Goal: Check status

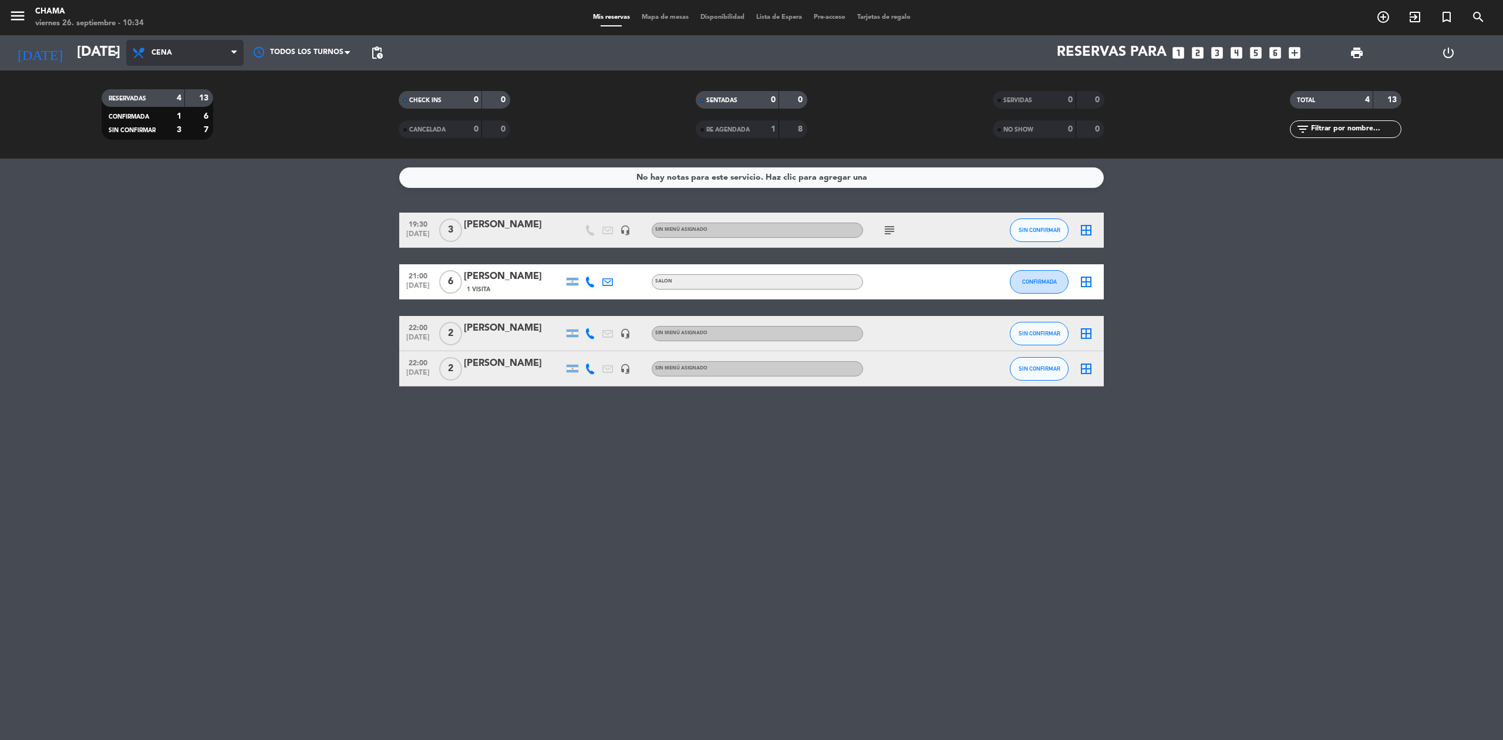
click at [196, 50] on span "Cena" at bounding box center [184, 53] width 117 height 26
click at [204, 80] on div "menu CHAMA [DATE] 26. septiembre - 10:34 Mis reservas Mapa de mesas Disponibili…" at bounding box center [751, 79] width 1503 height 159
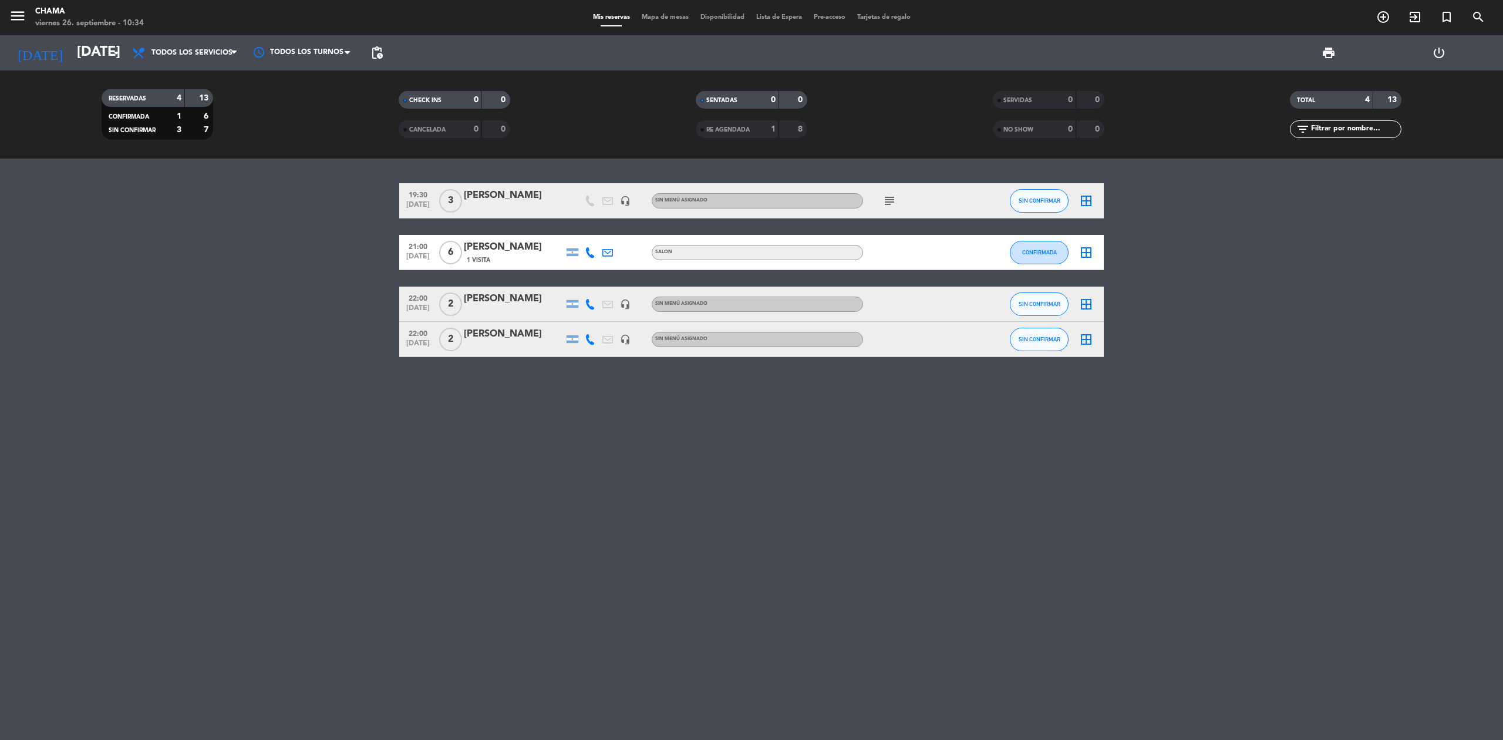
click at [893, 197] on icon "subject" at bounding box center [889, 201] width 14 height 14
click at [889, 200] on icon "subject" at bounding box center [889, 201] width 14 height 14
click at [750, 518] on div "19:30 [DATE] 3 [PERSON_NAME] headset_mic Sin menú asignado subject reserva que …" at bounding box center [751, 449] width 1503 height 581
click at [71, 52] on input "[DATE]" at bounding box center [158, 53] width 174 height 28
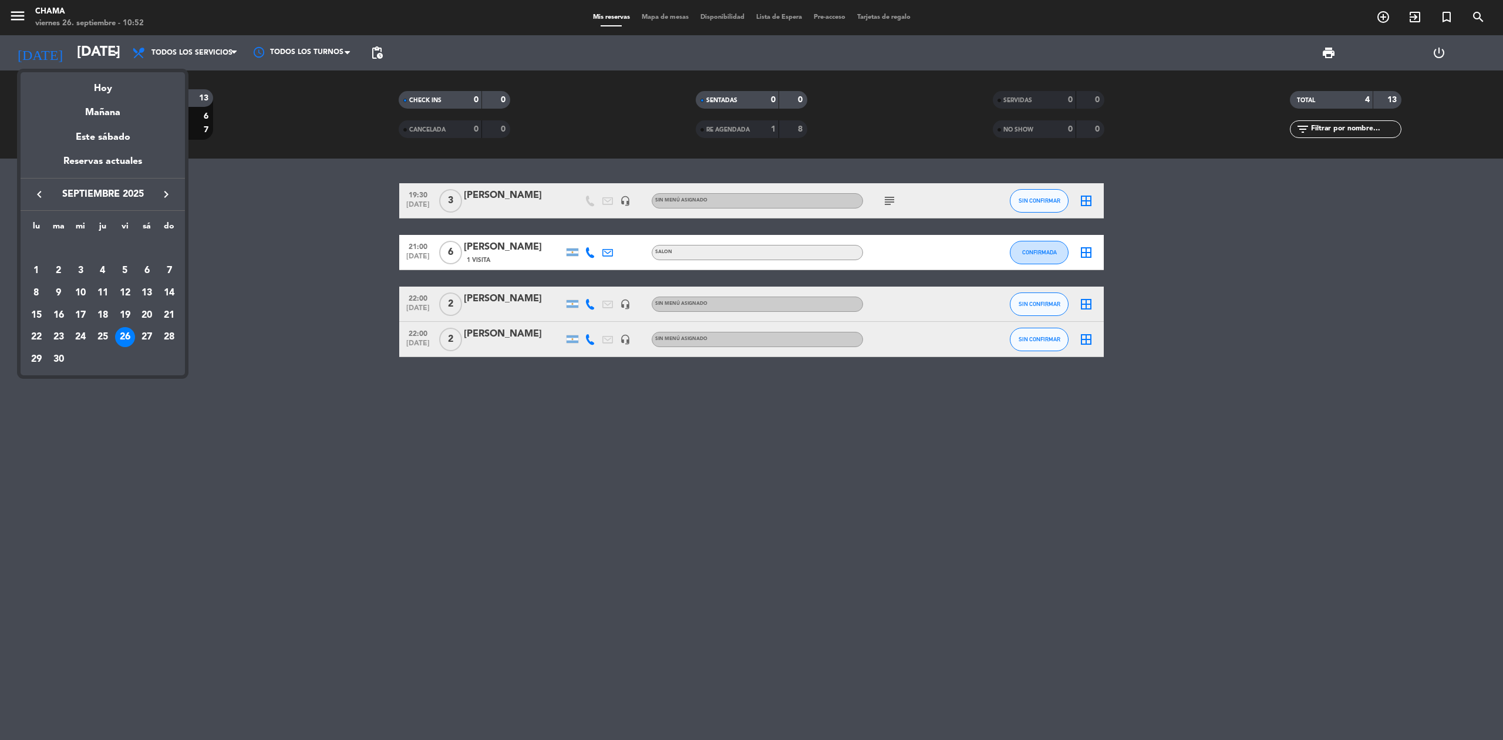
click at [163, 198] on icon "keyboard_arrow_right" at bounding box center [166, 194] width 14 height 14
click at [102, 289] on div "9" at bounding box center [103, 293] width 20 height 20
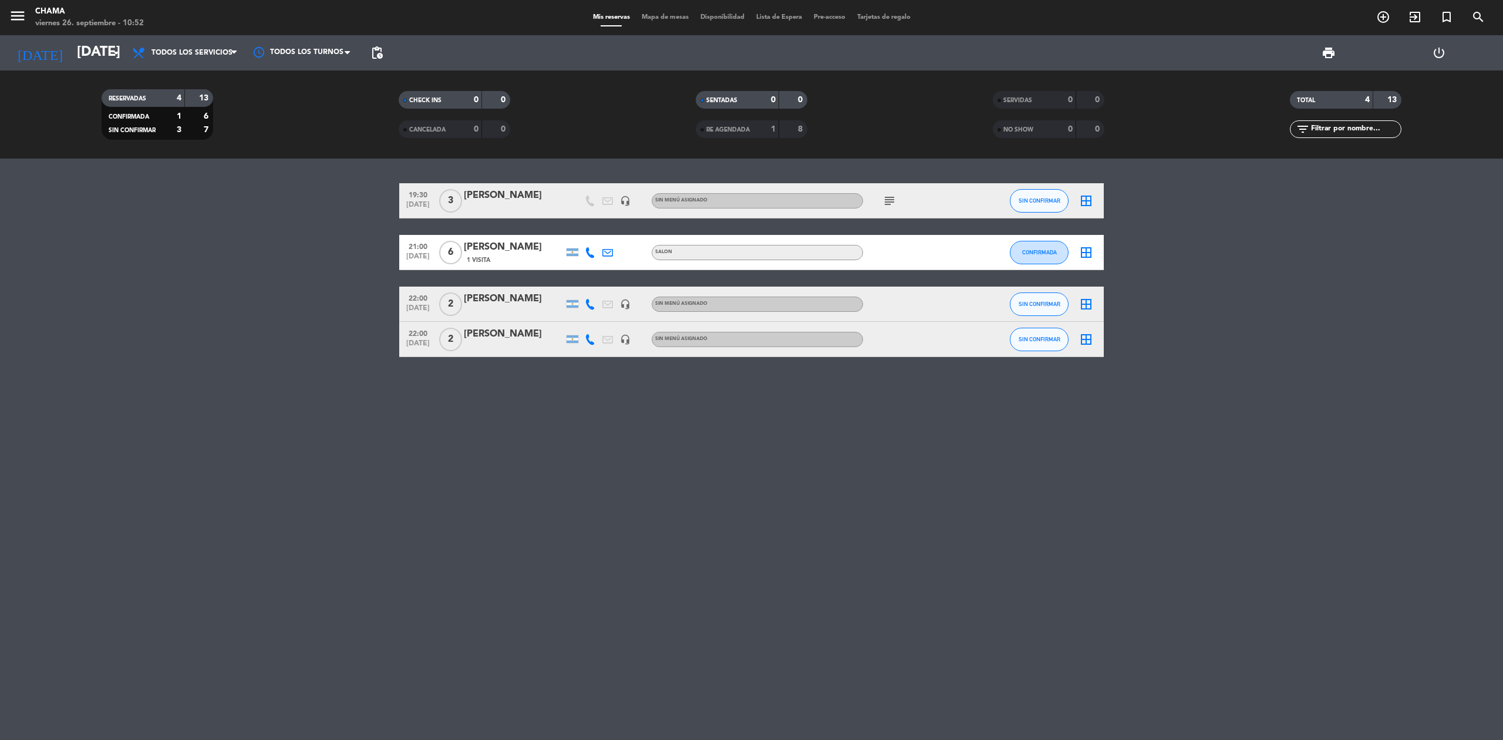
type input "[DEMOGRAPHIC_DATA][DATE]"
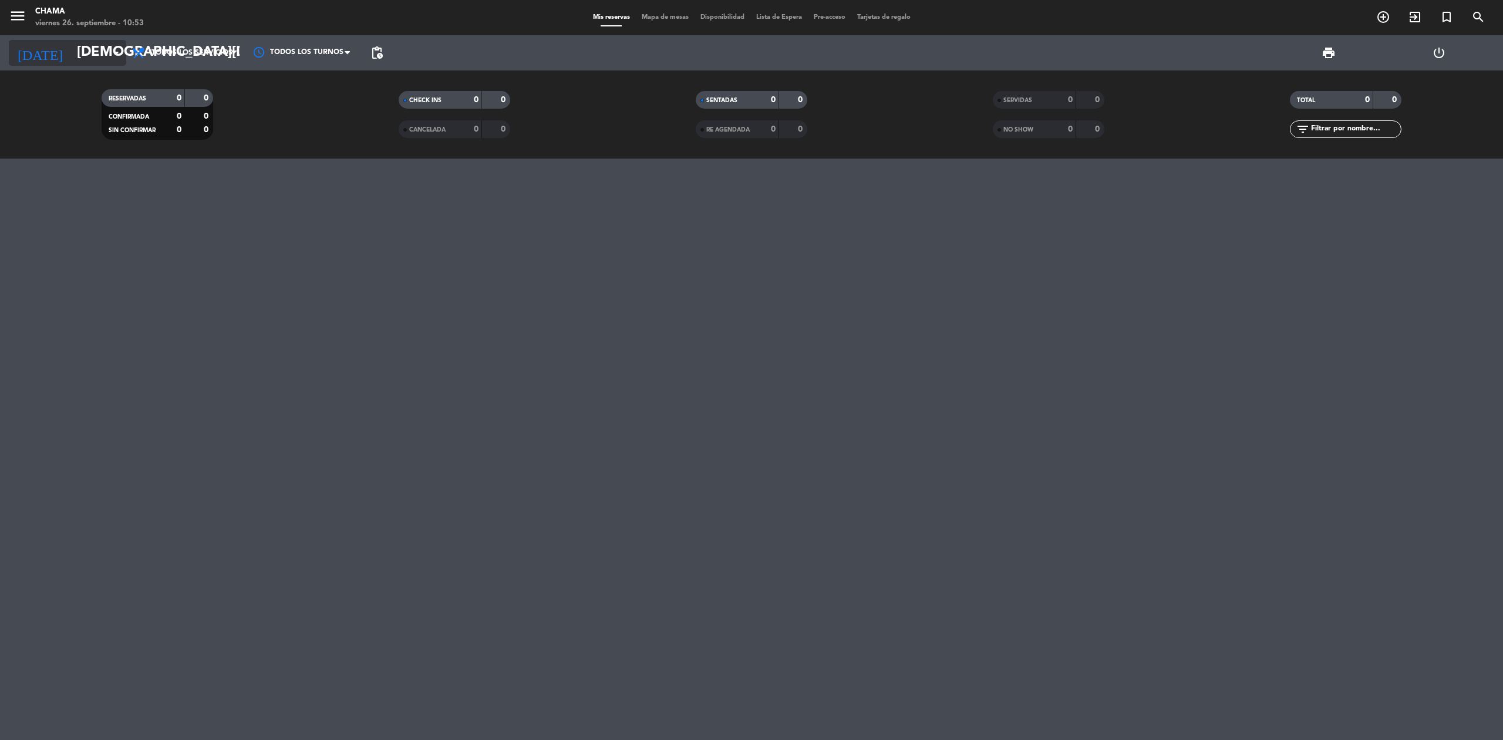
click at [74, 56] on input "[DEMOGRAPHIC_DATA][DATE]" at bounding box center [158, 53] width 174 height 28
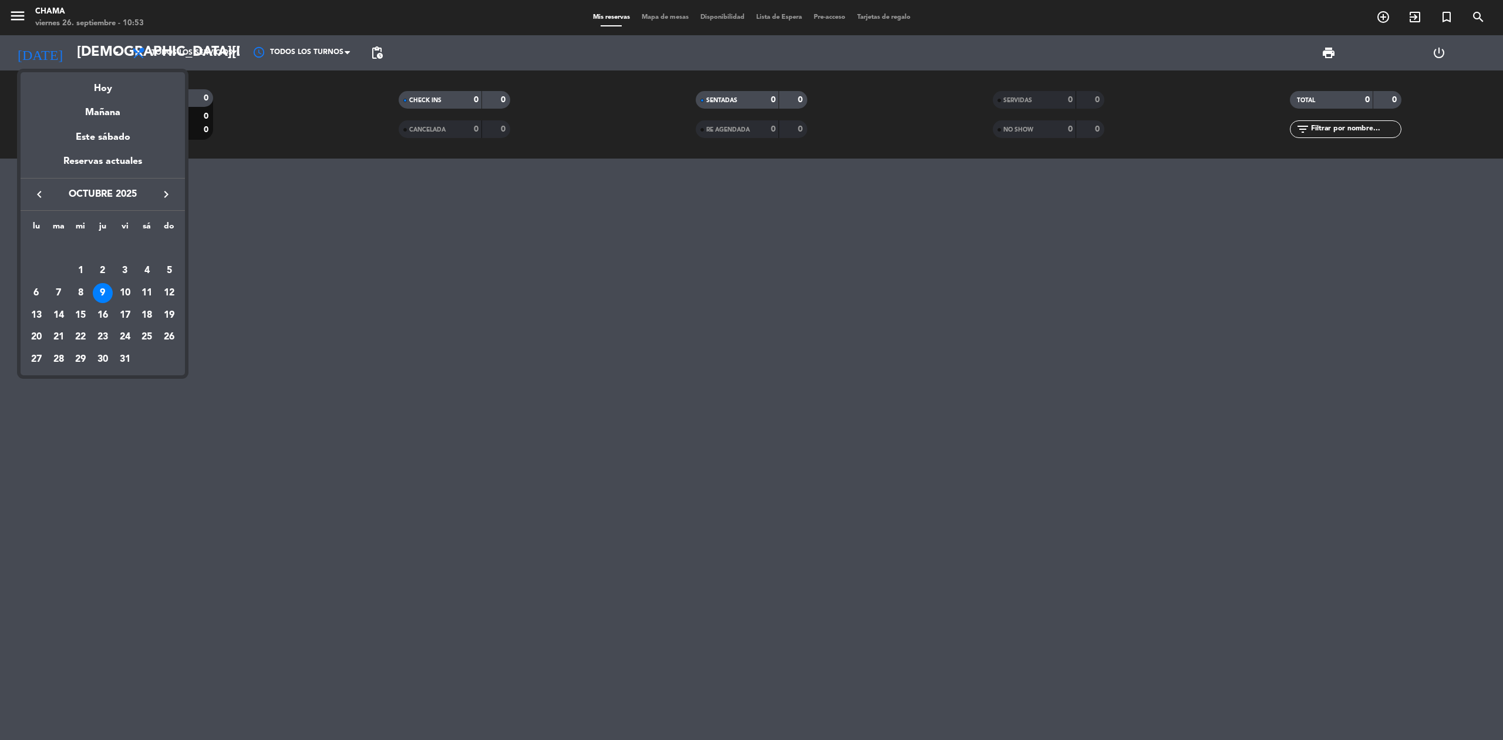
click at [223, 53] on div at bounding box center [751, 370] width 1503 height 740
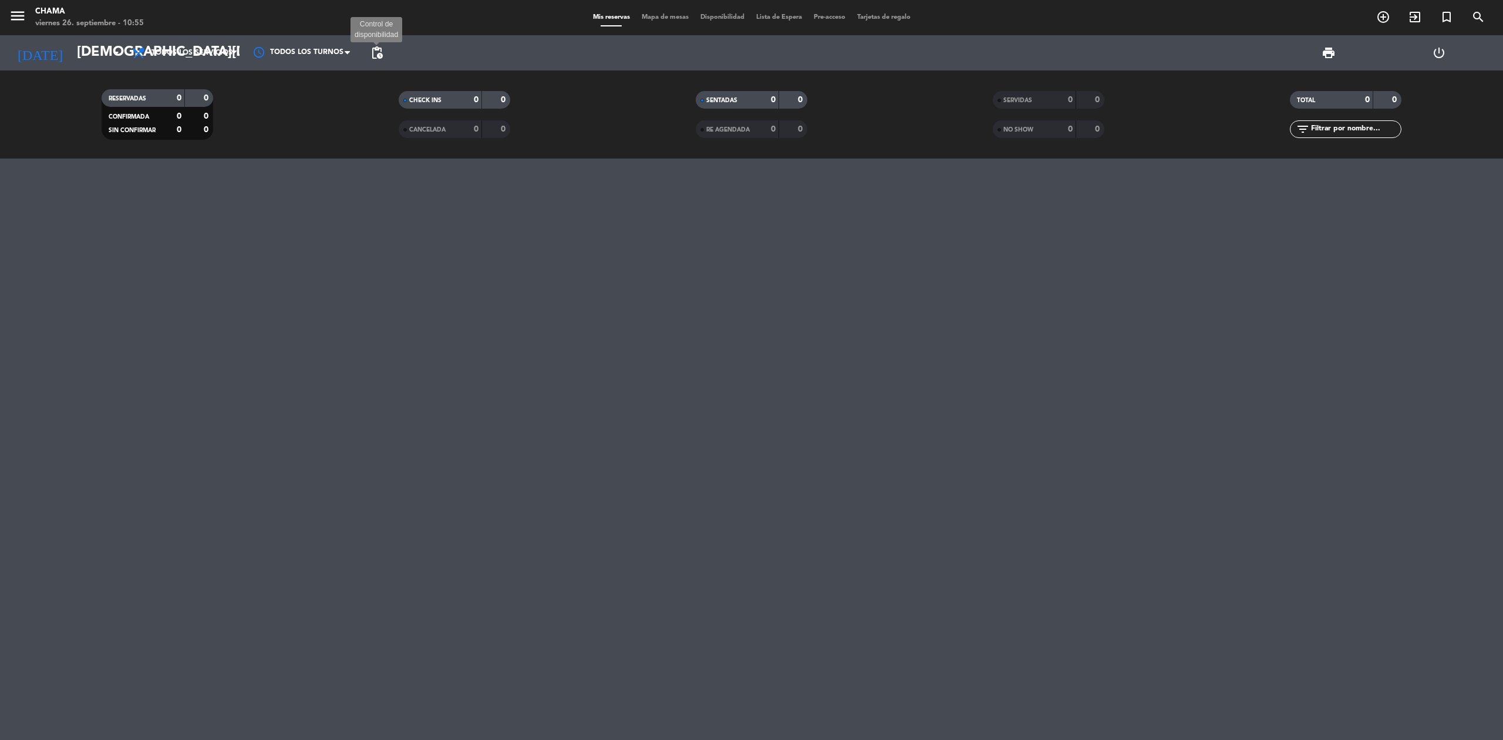
click at [370, 52] on span "pending_actions" at bounding box center [377, 53] width 14 height 14
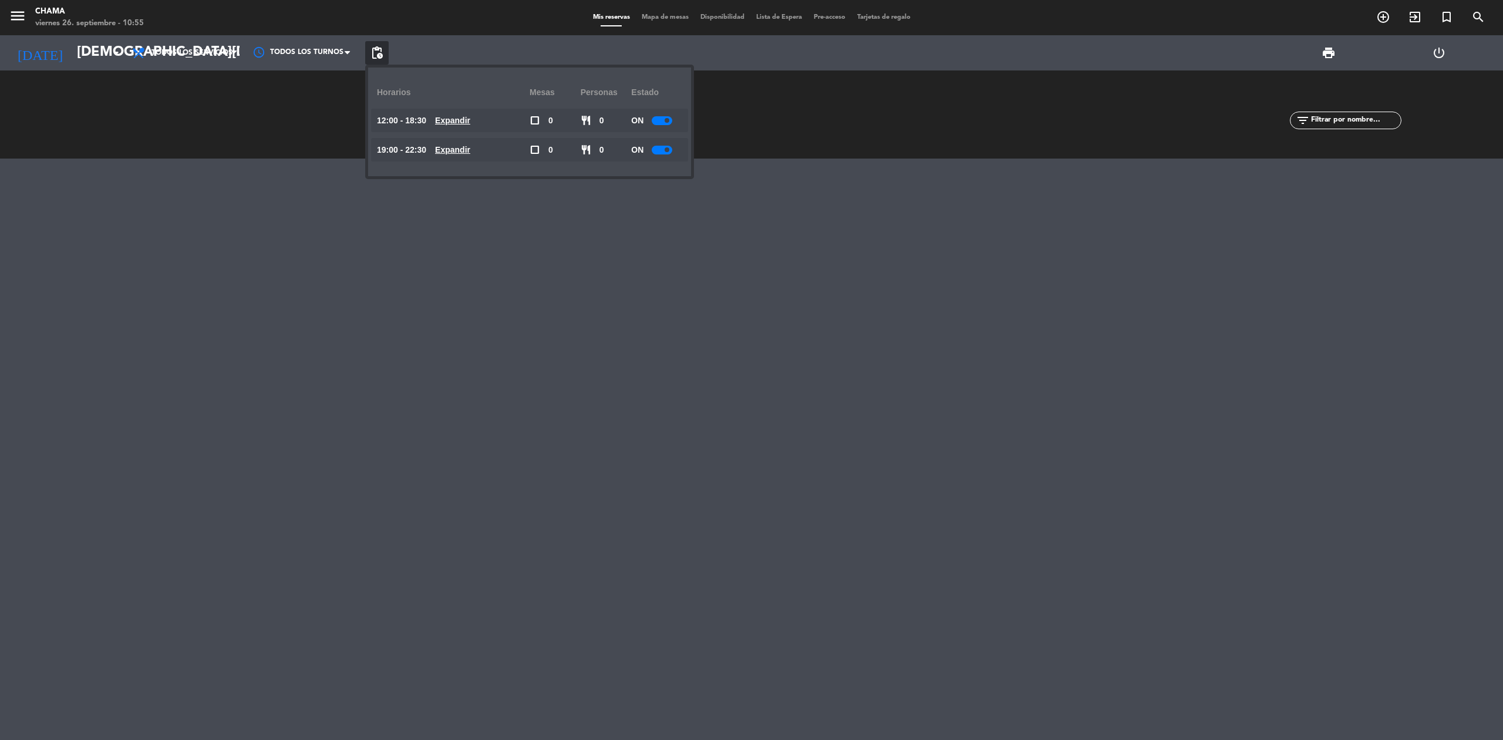
click at [370, 52] on span "pending_actions" at bounding box center [377, 53] width 14 height 14
